Goal: Information Seeking & Learning: Understand process/instructions

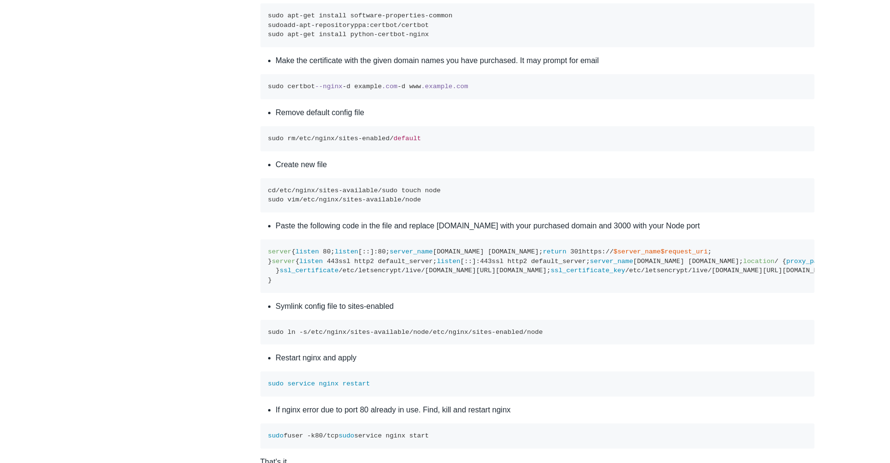
scroll to position [3004, 0]
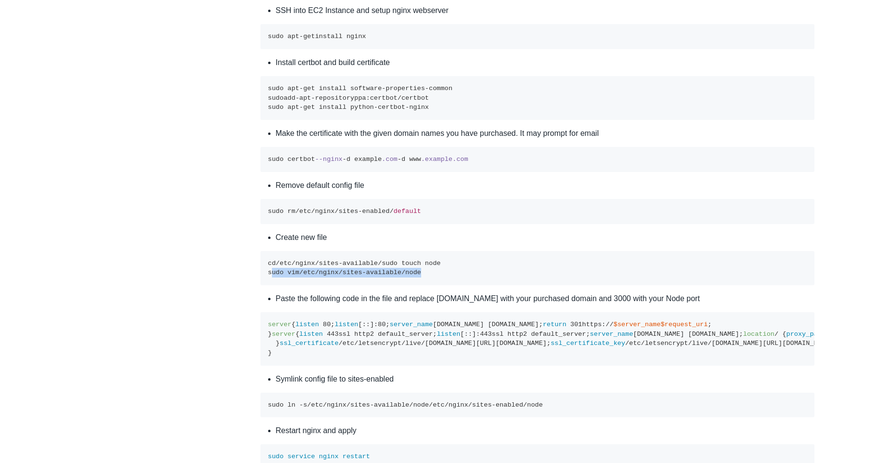
drag, startPoint x: 443, startPoint y: 358, endPoint x: 267, endPoint y: 356, distance: 176.7
click at [268, 285] on pre "cd /etc/ nginx /sites-available/ sudo touch node sudo vim /etc/ nginx /sites-av…" at bounding box center [537, 268] width 555 height 34
copy code "sudo vim /etc/ nginx /sites-available/ node"
click at [422, 276] on code "cd /etc/ nginx /sites-available/ sudo touch node sudo vim /etc/ nginx /sites-av…" at bounding box center [354, 267] width 173 height 17
drag, startPoint x: 407, startPoint y: 358, endPoint x: 262, endPoint y: 358, distance: 144.9
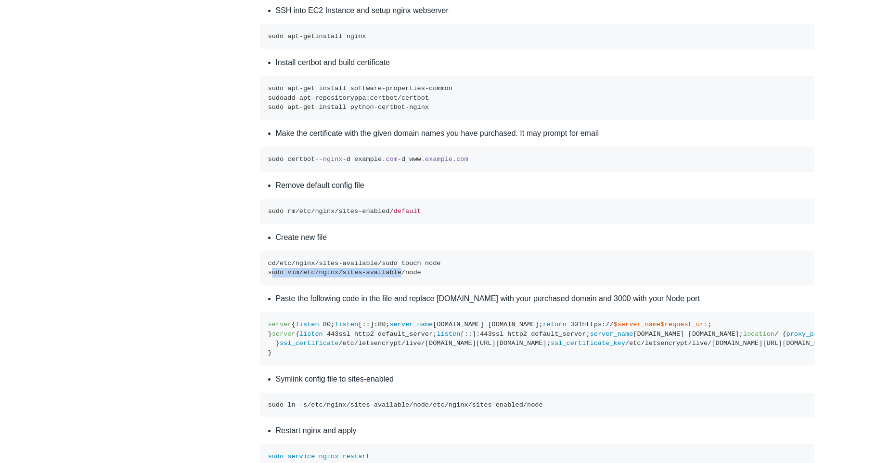
click at [262, 285] on pre "cd /etc/ nginx /sites-available/ sudo touch node sudo vim /etc/ nginx /sites-av…" at bounding box center [537, 268] width 555 height 34
copy code "sudo vim /etc/ nginx /sites-available"
click at [480, 68] on li "Install certbot and build certificate" at bounding box center [545, 63] width 539 height 12
